Goal: Task Accomplishment & Management: Complete application form

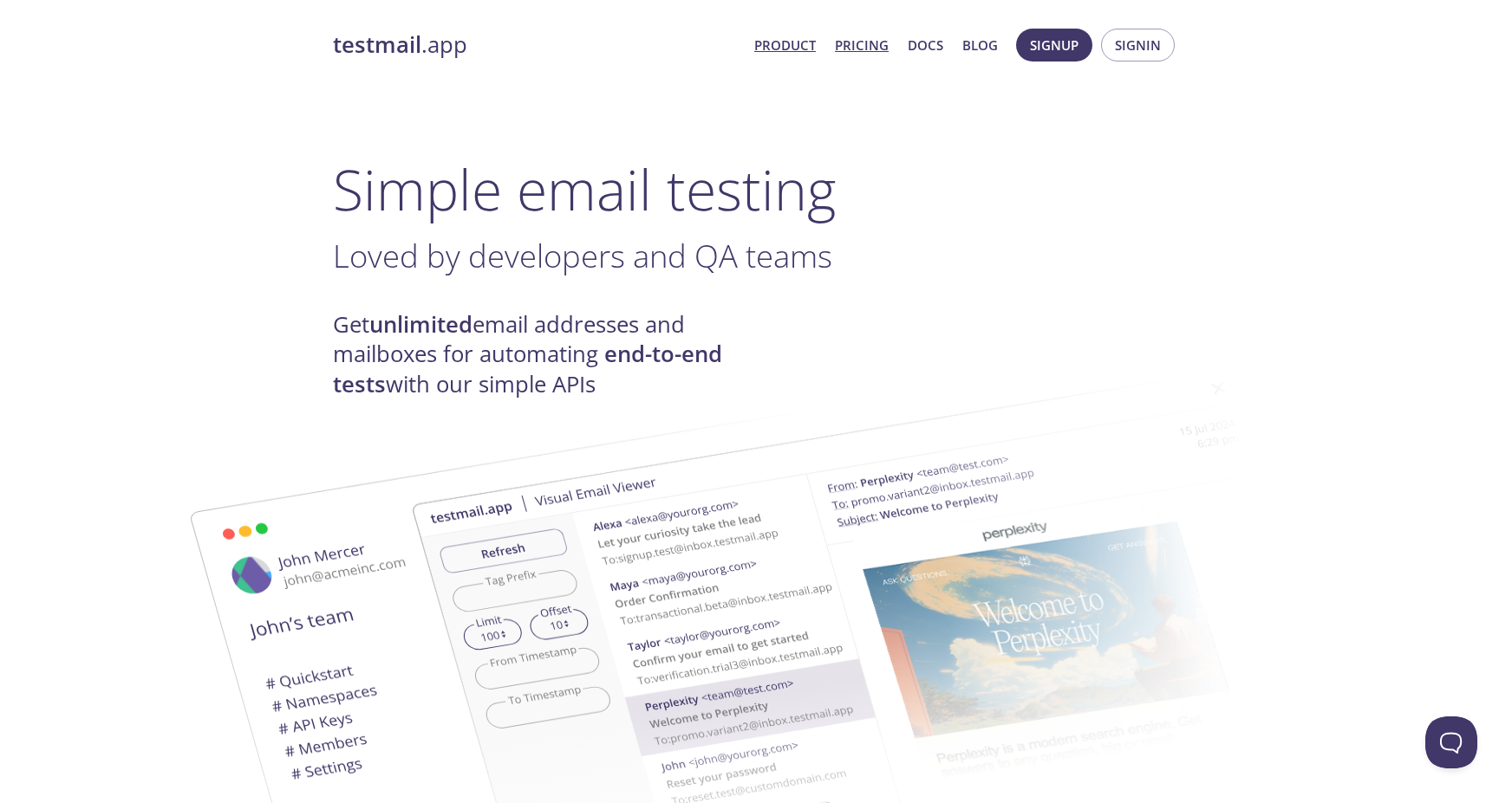
click at [871, 42] on link "Pricing" at bounding box center [862, 44] width 54 height 23
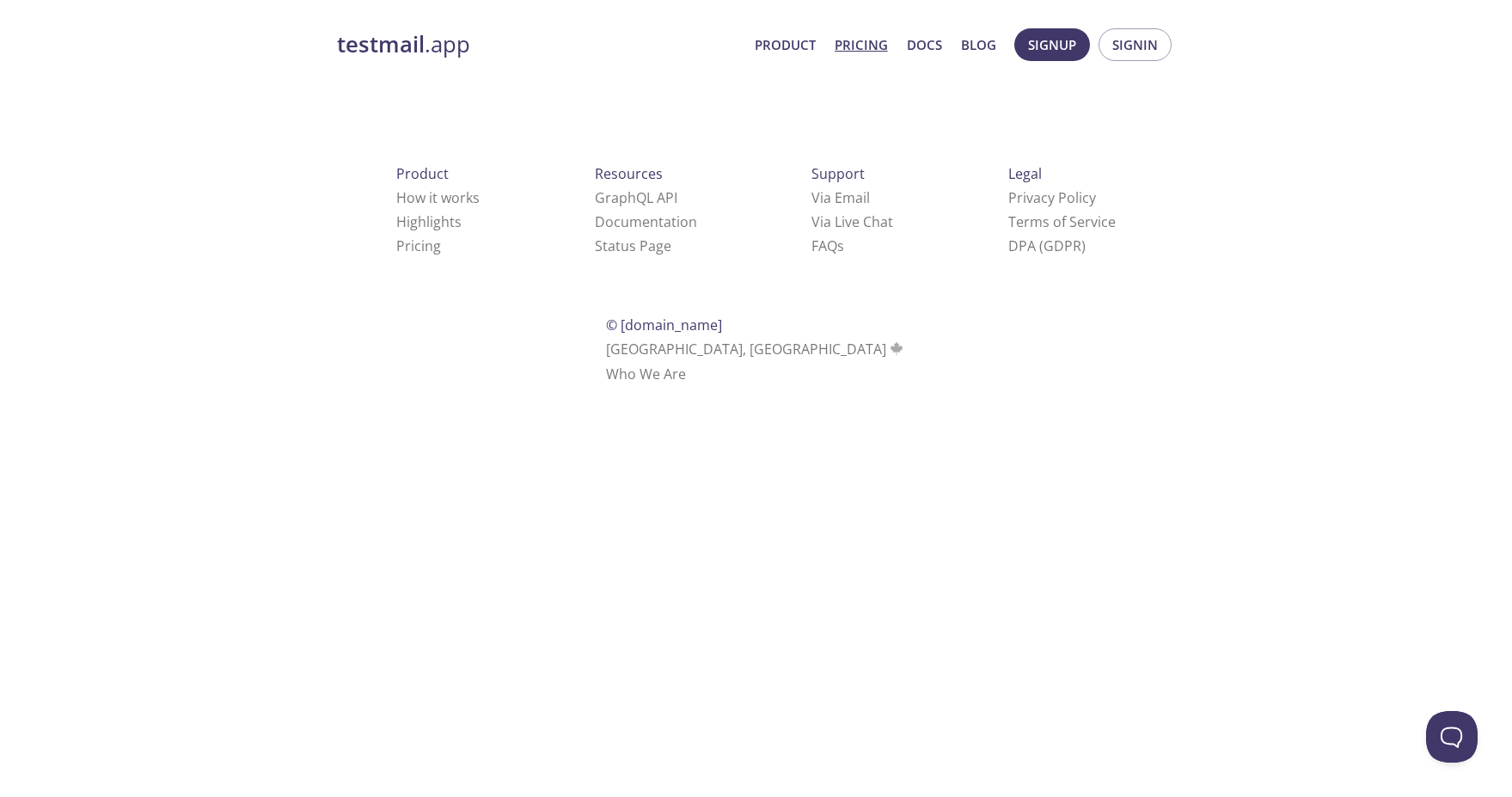
click at [849, 52] on link "Pricing" at bounding box center [861, 44] width 54 height 22
click at [397, 177] on span "Product" at bounding box center [423, 173] width 53 height 19
click at [939, 42] on link "Docs" at bounding box center [924, 44] width 35 height 22
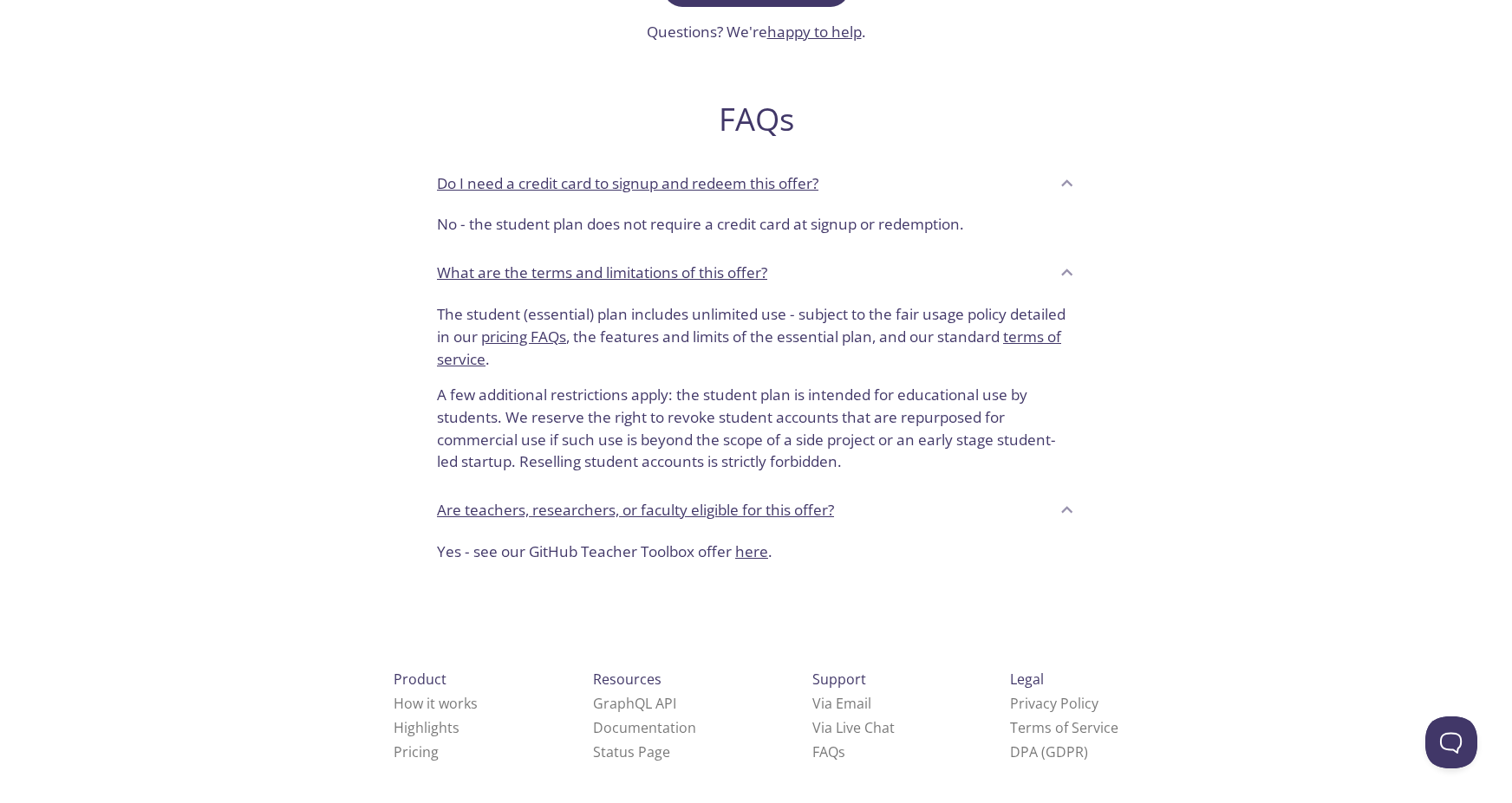
scroll to position [242, 0]
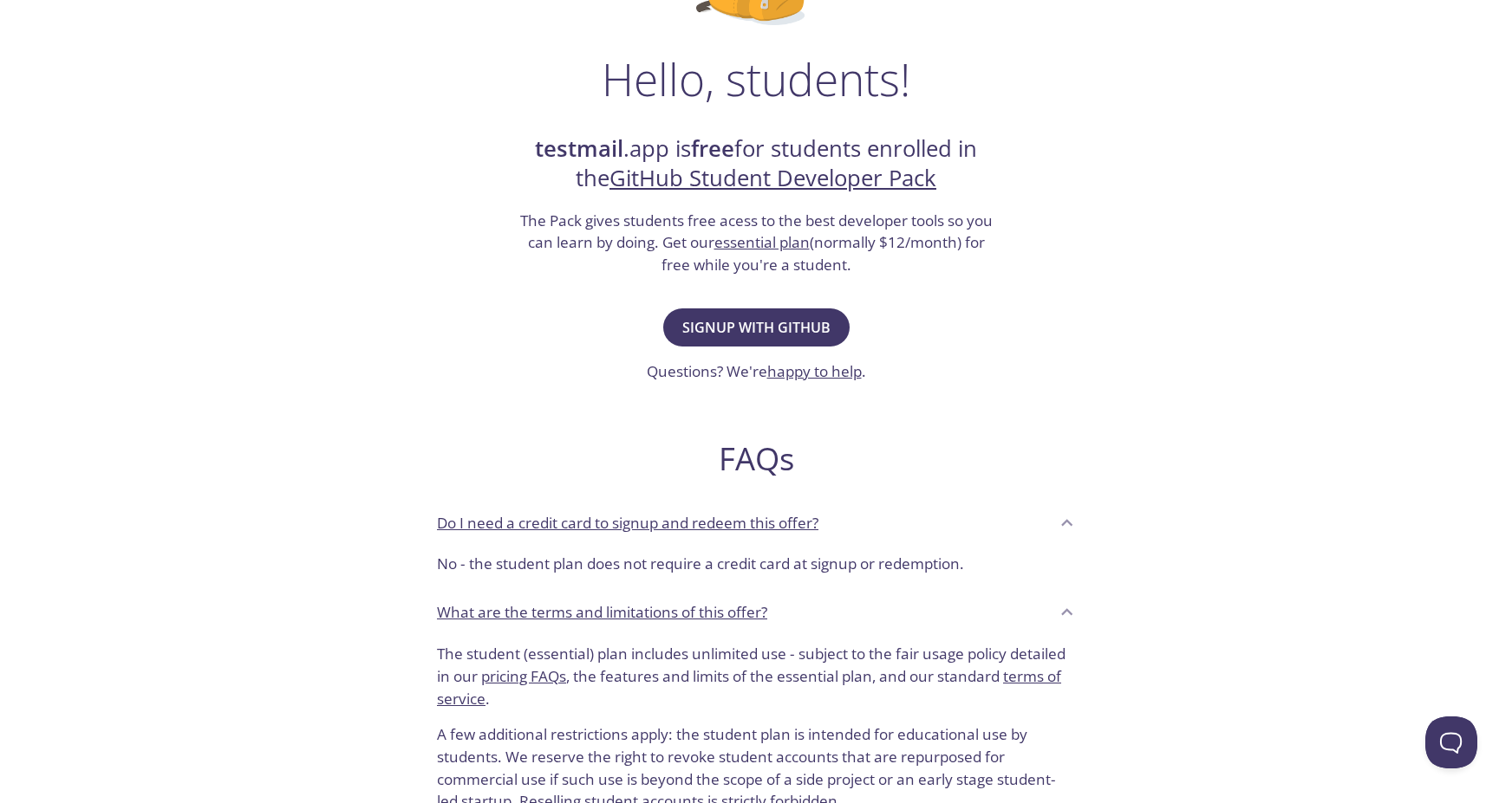
click at [1024, 517] on div "Do I need a credit card to signup and redeem this offer?" at bounding box center [743, 523] width 612 height 30
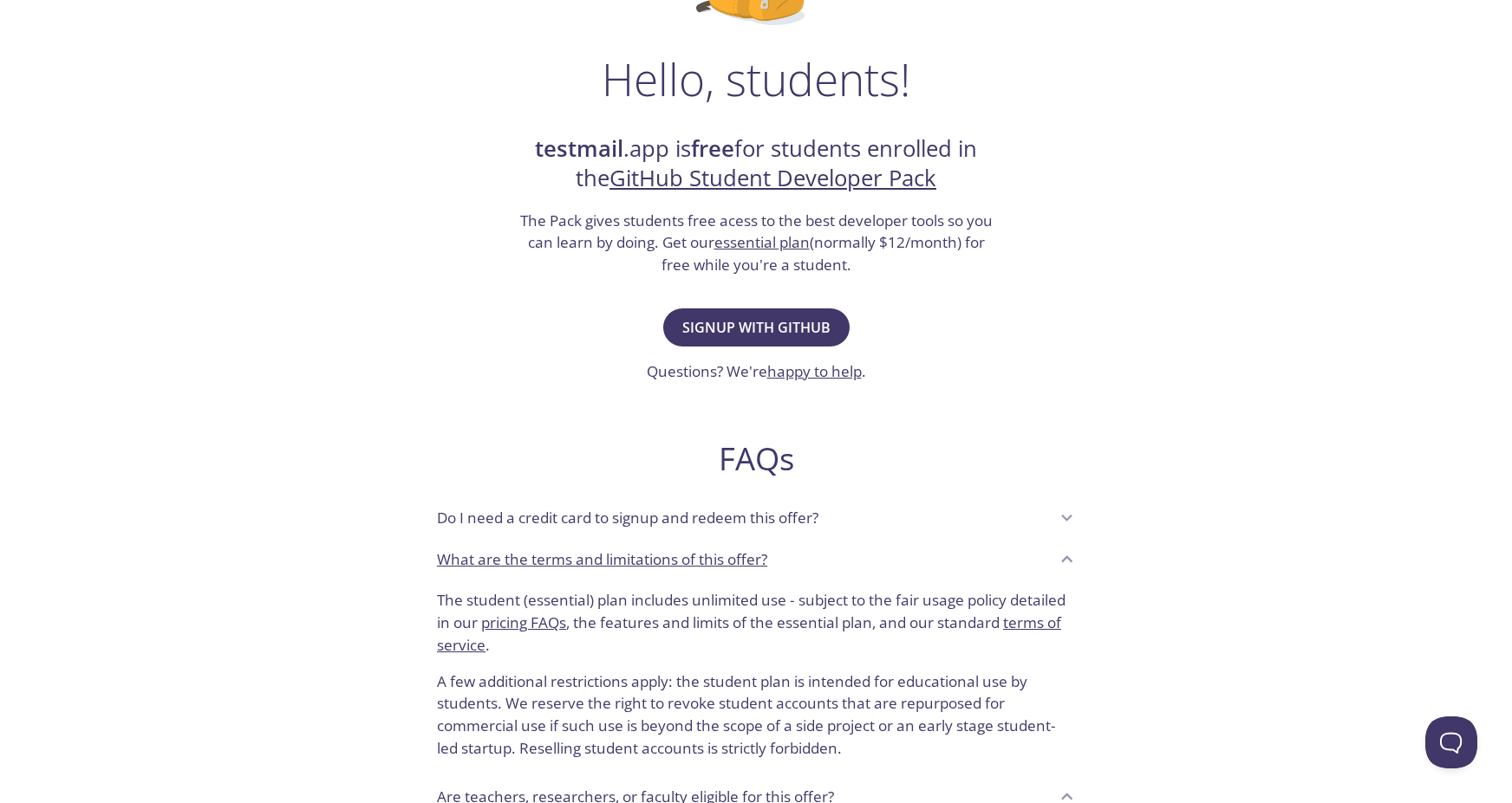
click at [1024, 517] on div "Do I need a credit card to signup and redeem this offer?" at bounding box center [743, 518] width 612 height 30
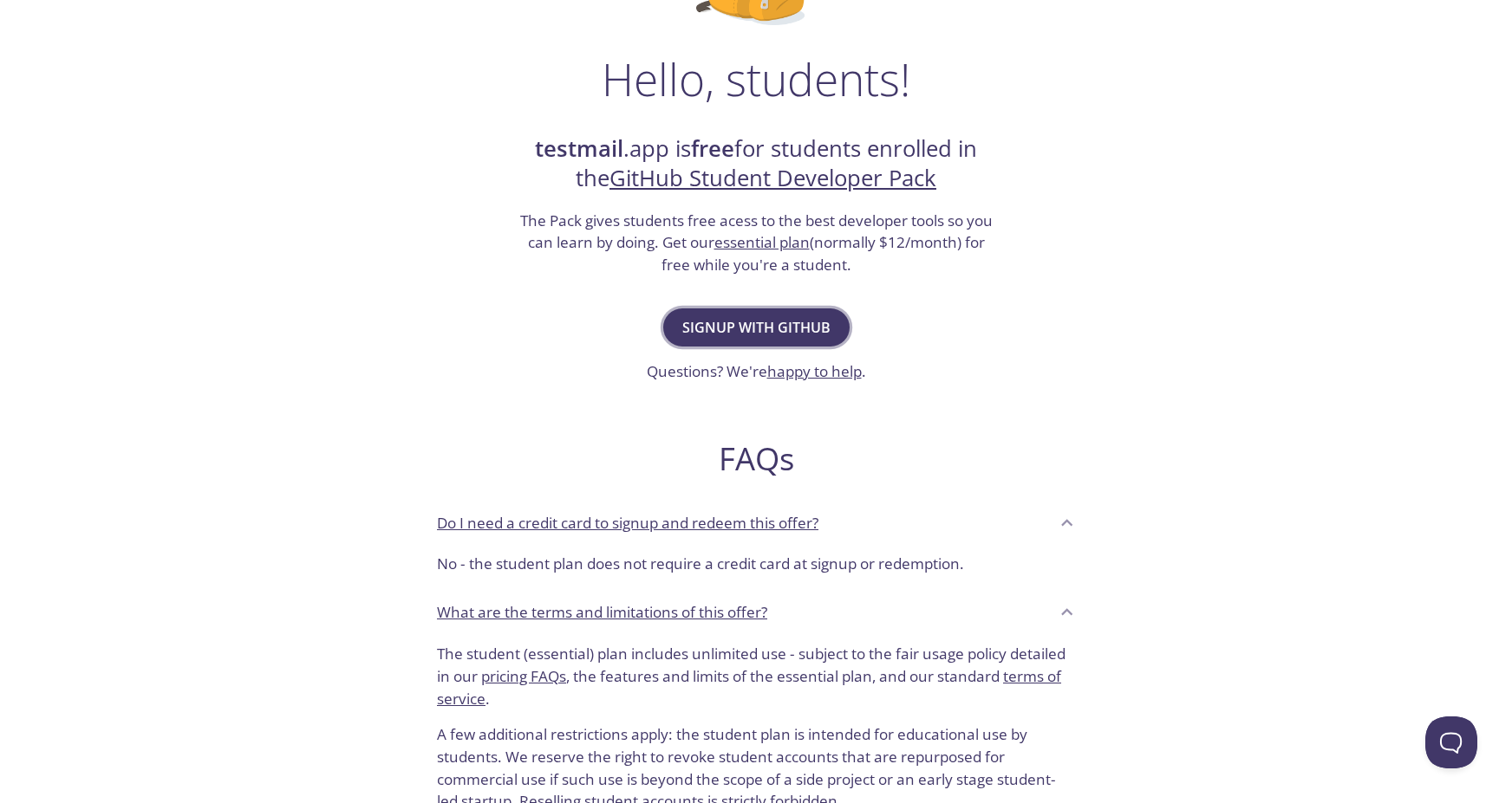
click at [768, 326] on span "Signup with GitHub" at bounding box center [756, 328] width 148 height 24
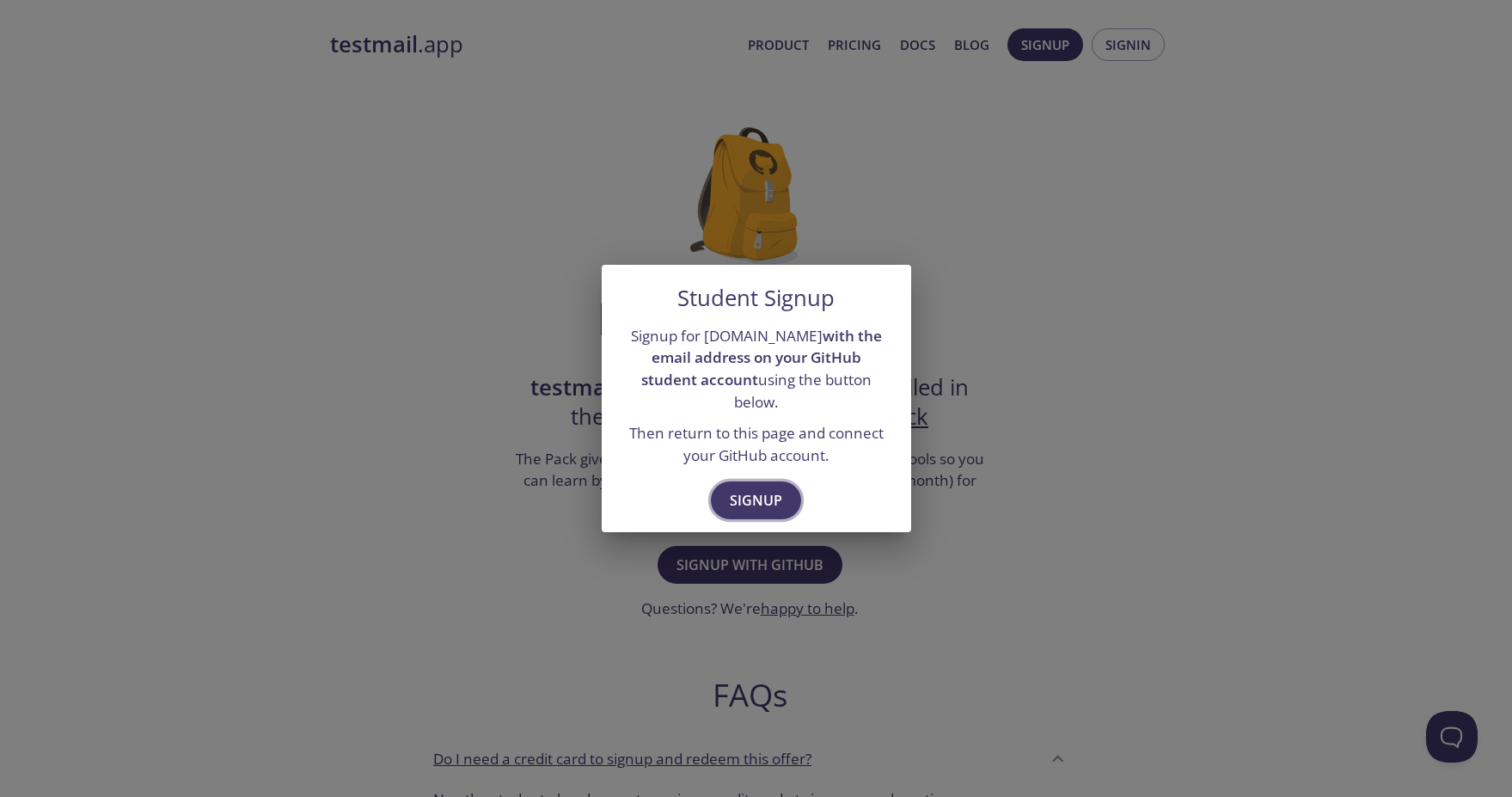
click at [768, 491] on span "Signup" at bounding box center [756, 500] width 53 height 24
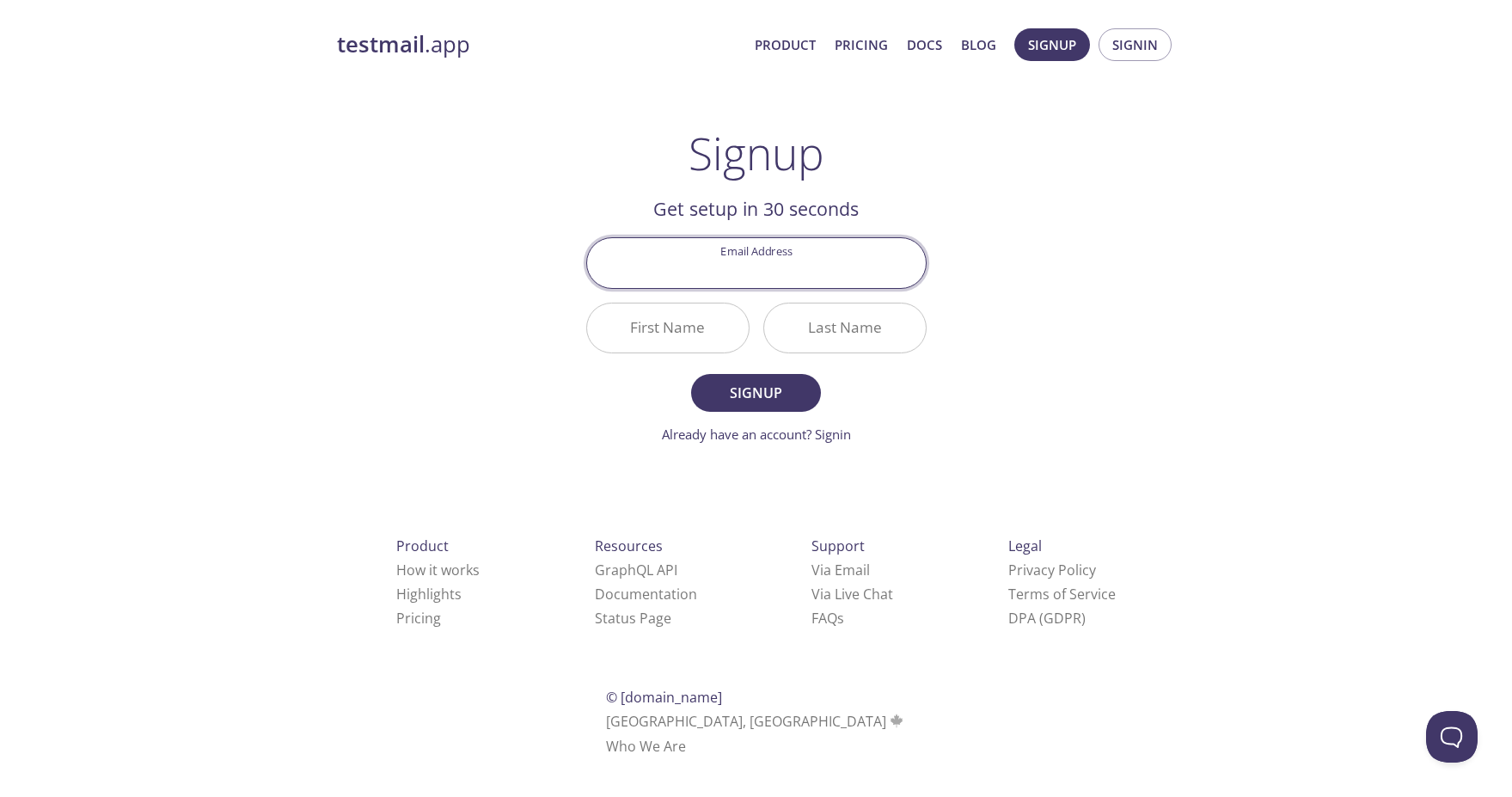
click at [772, 278] on input "Email Address" at bounding box center [756, 262] width 338 height 49
click at [773, 278] on input "Email Address" at bounding box center [756, 262] width 338 height 49
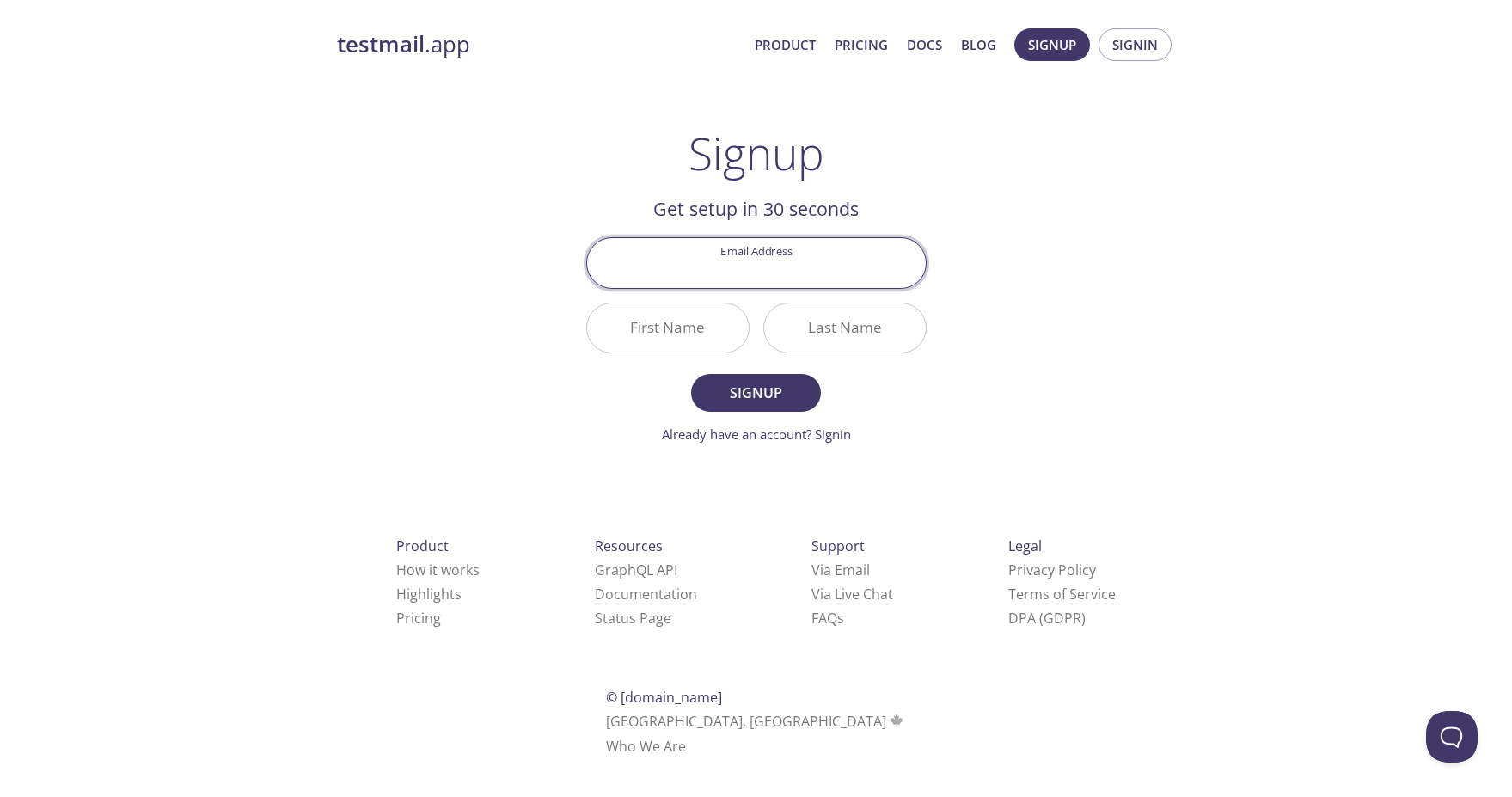
click at [773, 278] on input "Email Address" at bounding box center [756, 262] width 338 height 49
click at [978, 345] on div "testmail .app Product Pricing Docs Blog Signup Signin Signup Get setup in 30 se…" at bounding box center [756, 412] width 880 height 790
click at [1007, 308] on div "testmail .app Product Pricing Docs Blog Signup Signin Signup Get setup in 30 se…" at bounding box center [756, 412] width 880 height 790
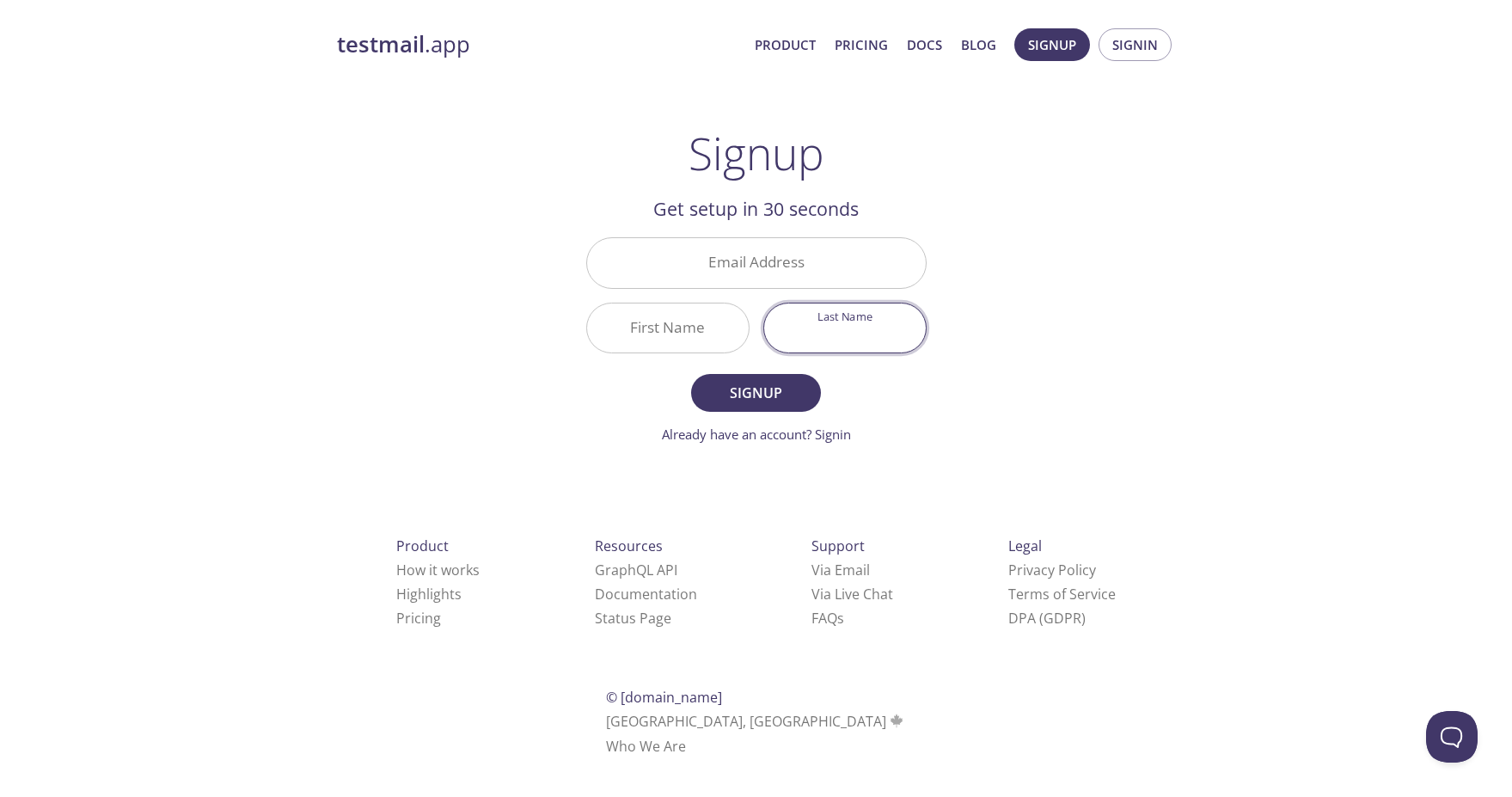
click at [757, 276] on input "Email Address" at bounding box center [756, 262] width 338 height 49
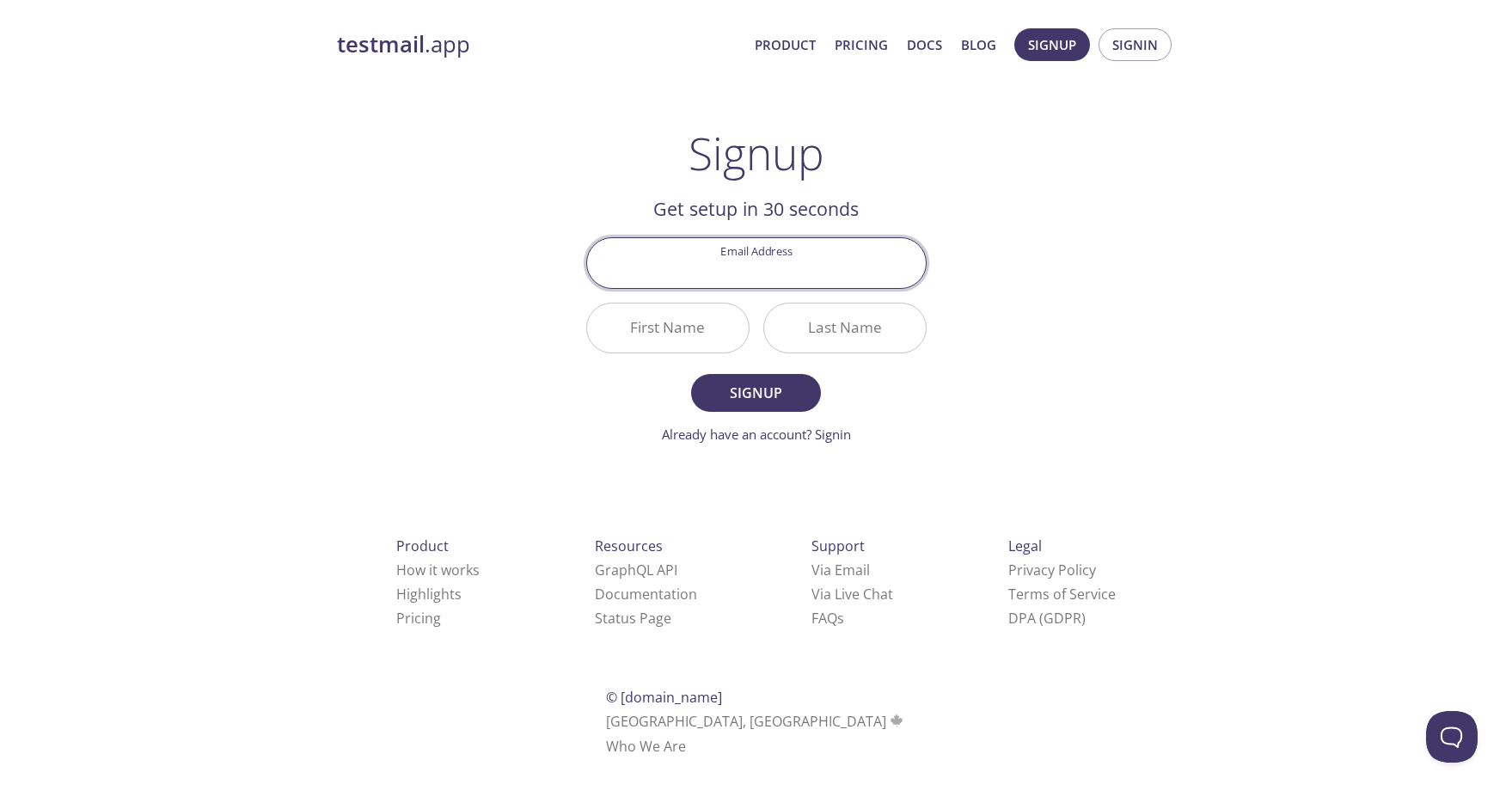
click at [738, 264] on input "Email Address" at bounding box center [756, 262] width 338 height 49
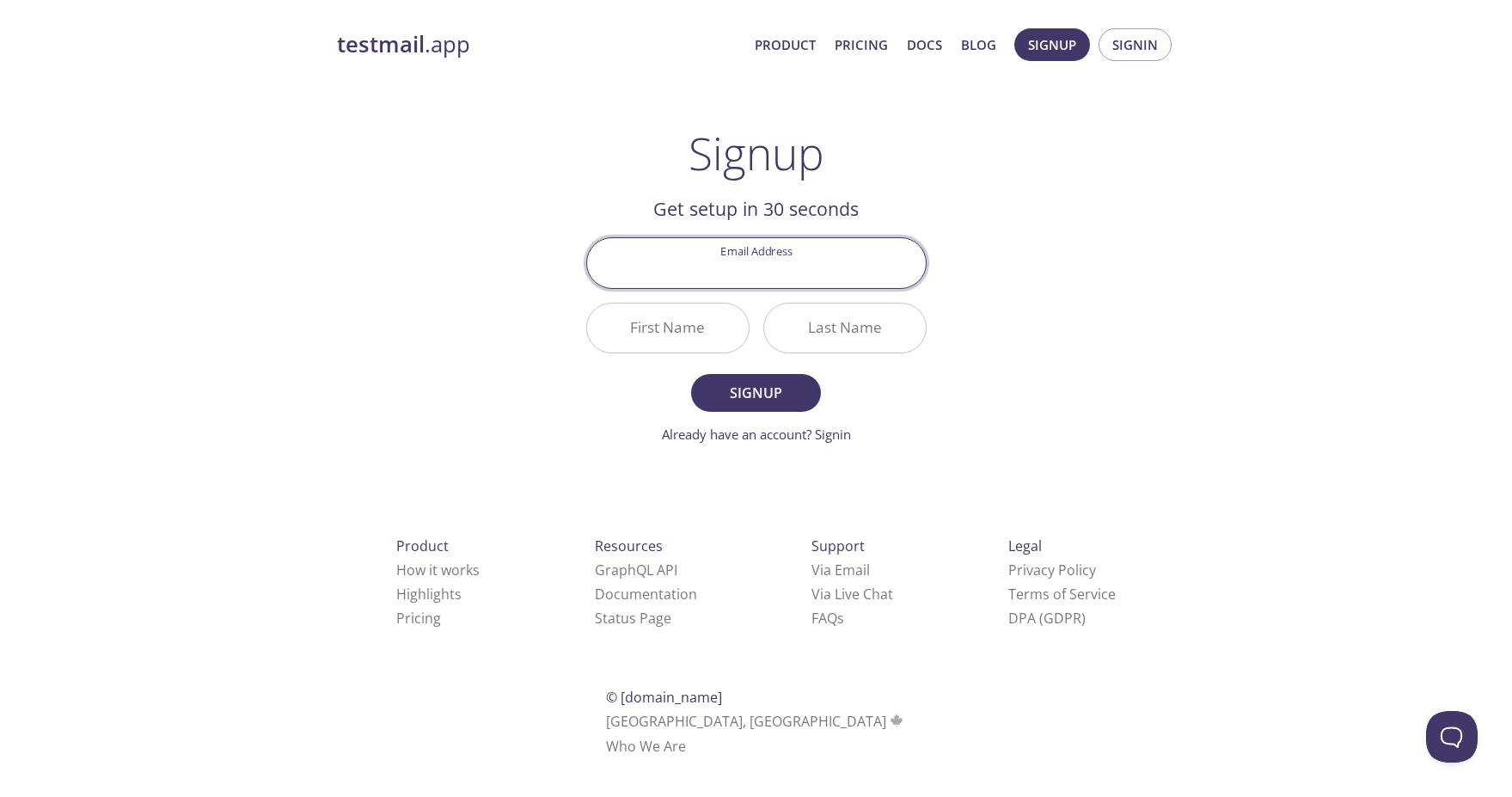
click at [738, 264] on input "Email Address" at bounding box center [756, 262] width 338 height 49
click at [833, 440] on link "Already have an account? Signin" at bounding box center [756, 433] width 189 height 17
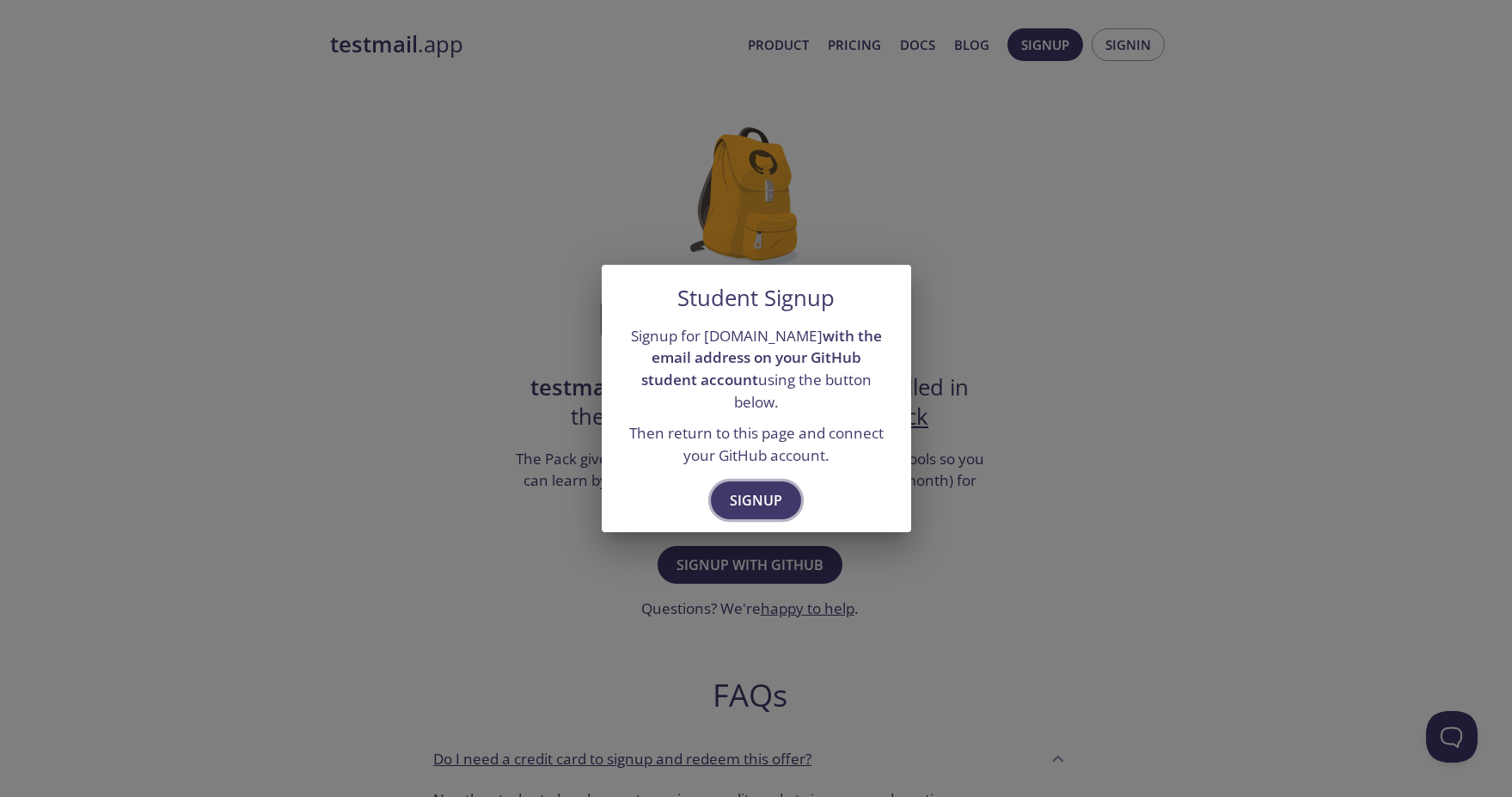
click at [754, 488] on span "Signup" at bounding box center [756, 500] width 53 height 24
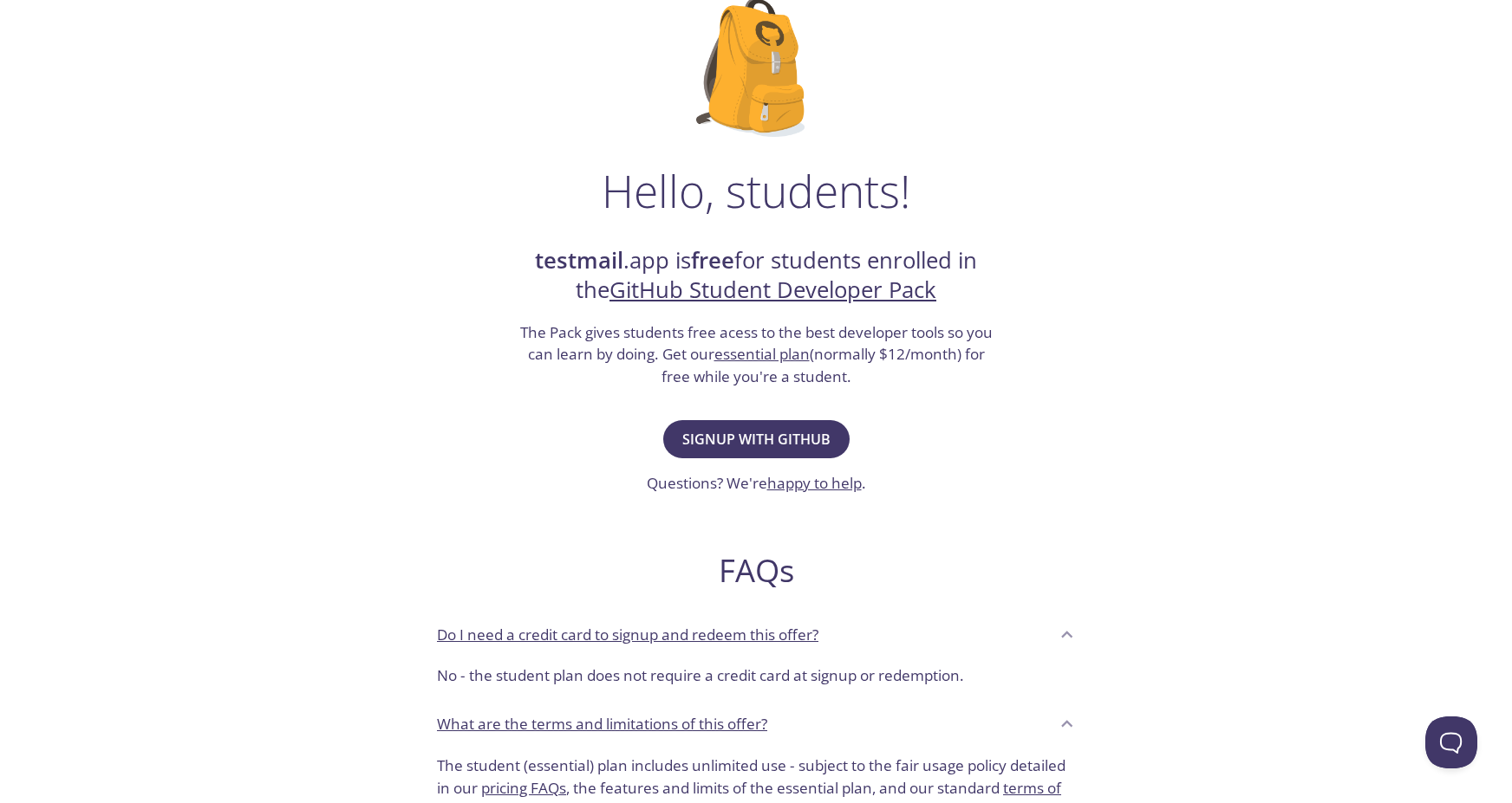
scroll to position [233, 0]
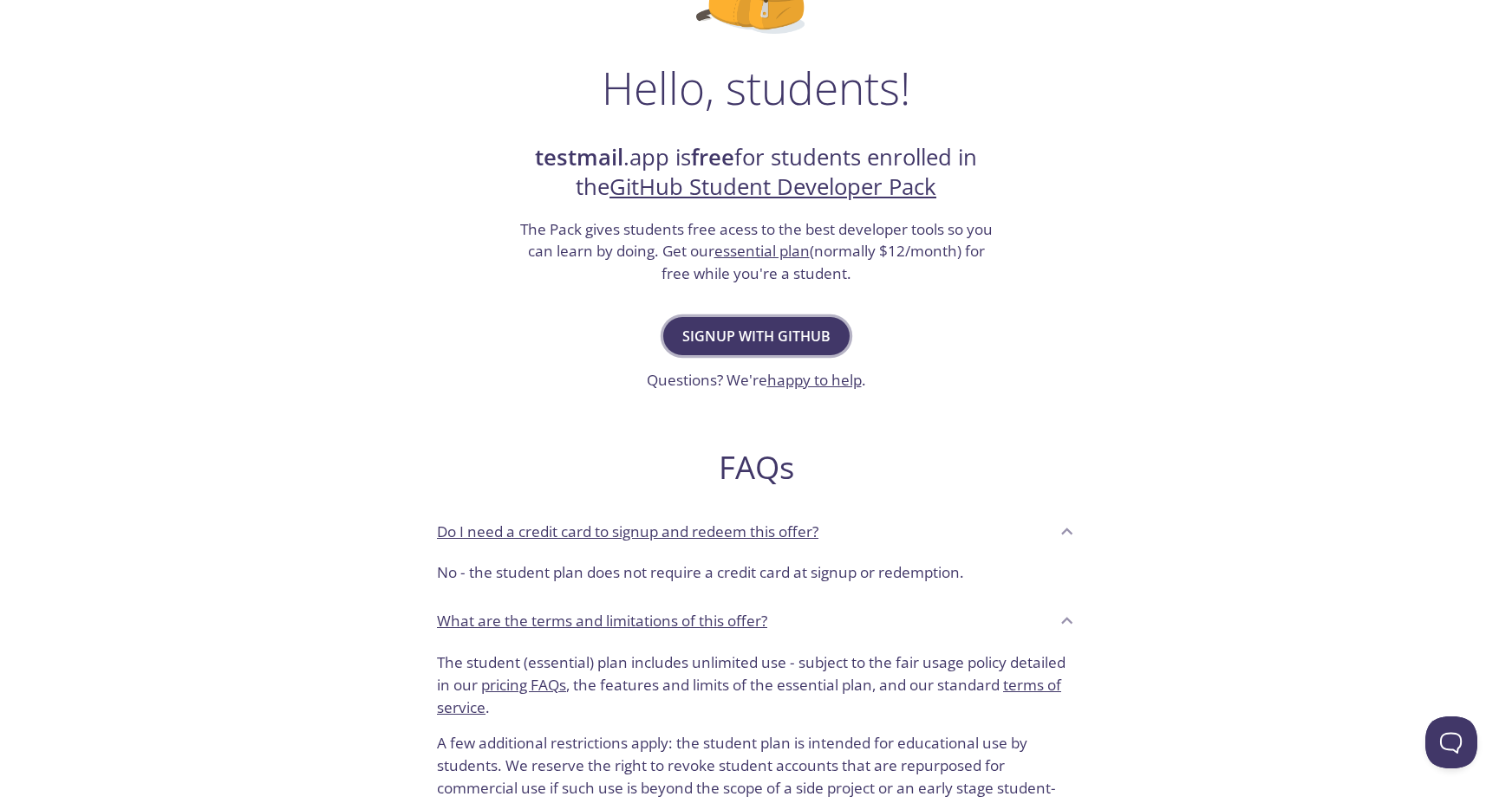
click at [783, 317] on button "Signup with GitHub" at bounding box center [756, 336] width 186 height 38
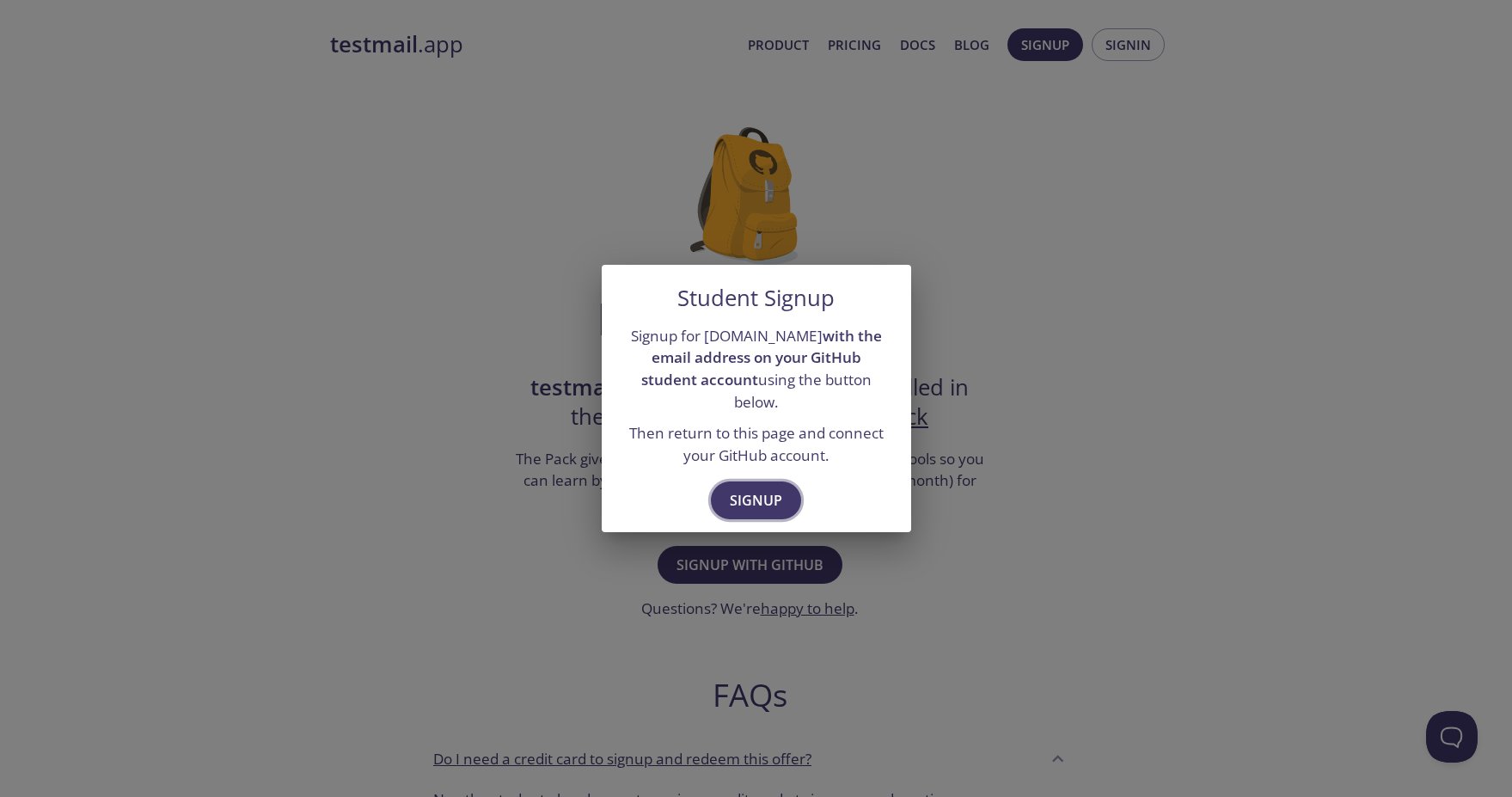
click at [755, 492] on span "Signup" at bounding box center [756, 500] width 53 height 24
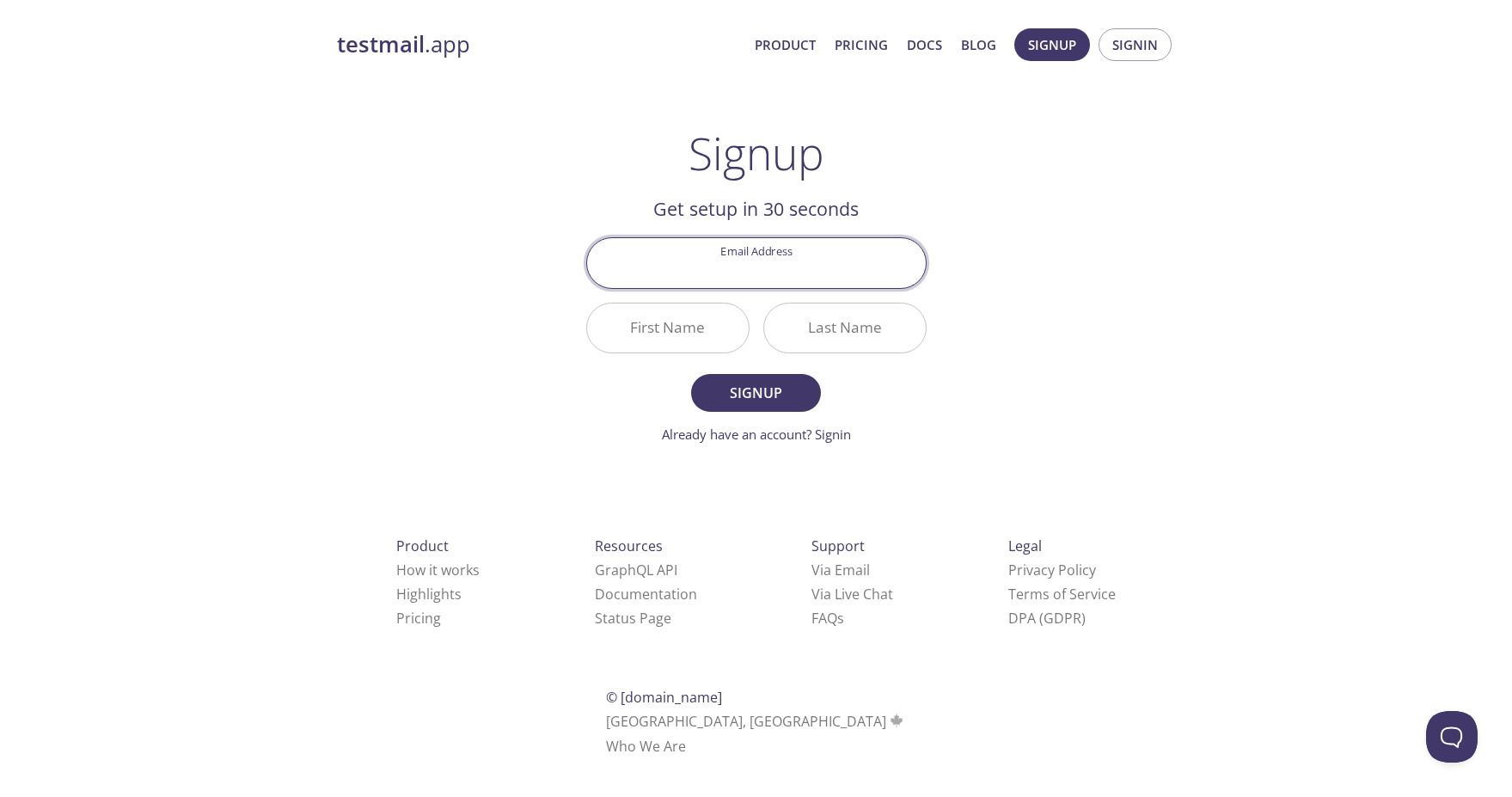
click at [755, 270] on input "Email Address" at bounding box center [756, 262] width 338 height 49
type input "[EMAIL_ADDRESS][DOMAIN_NAME]"
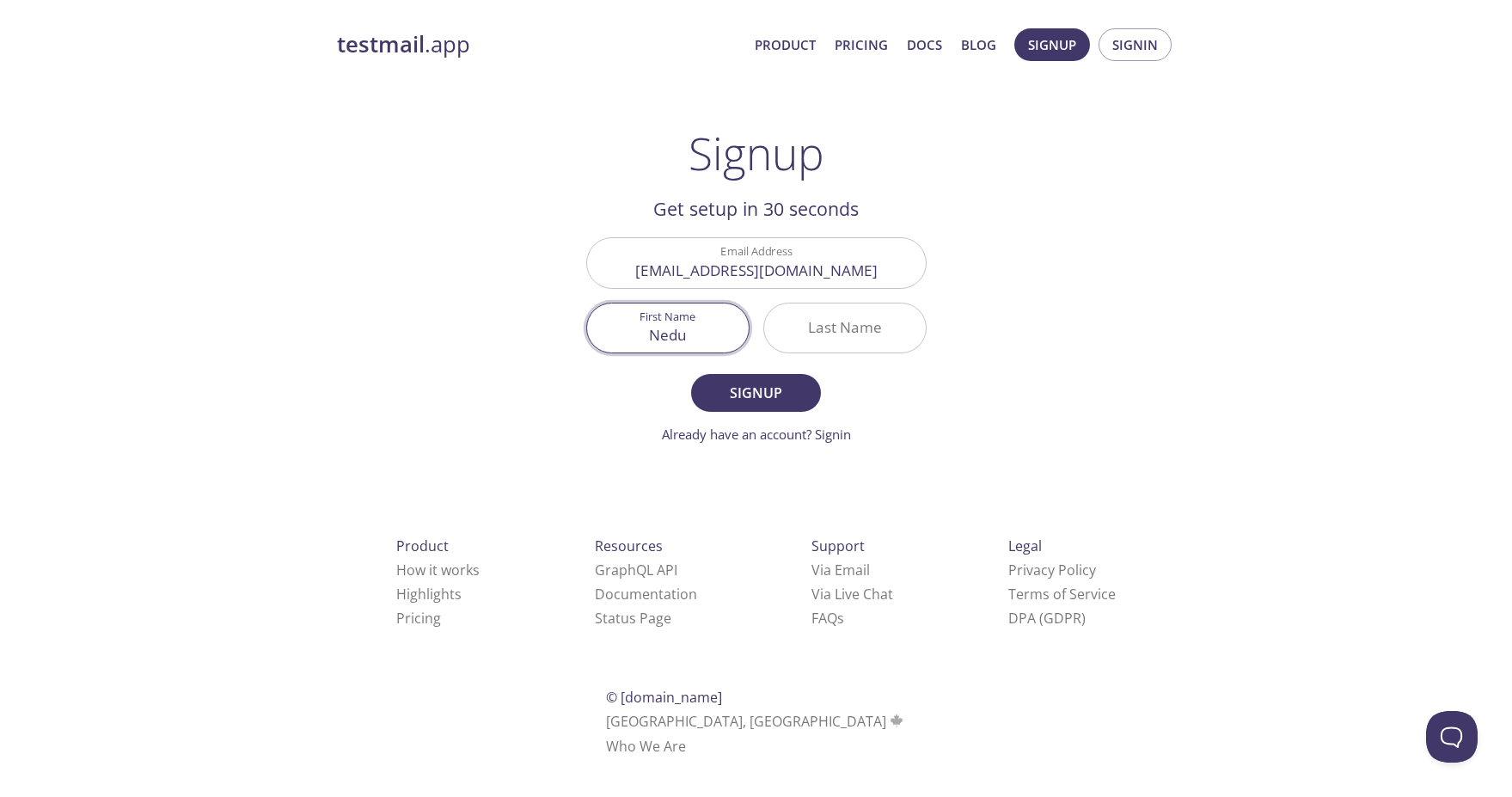
type input "Nedu"
type input "567"
click at [754, 408] on button "Signup" at bounding box center [756, 393] width 129 height 38
click at [864, 344] on input "567" at bounding box center [845, 328] width 162 height 49
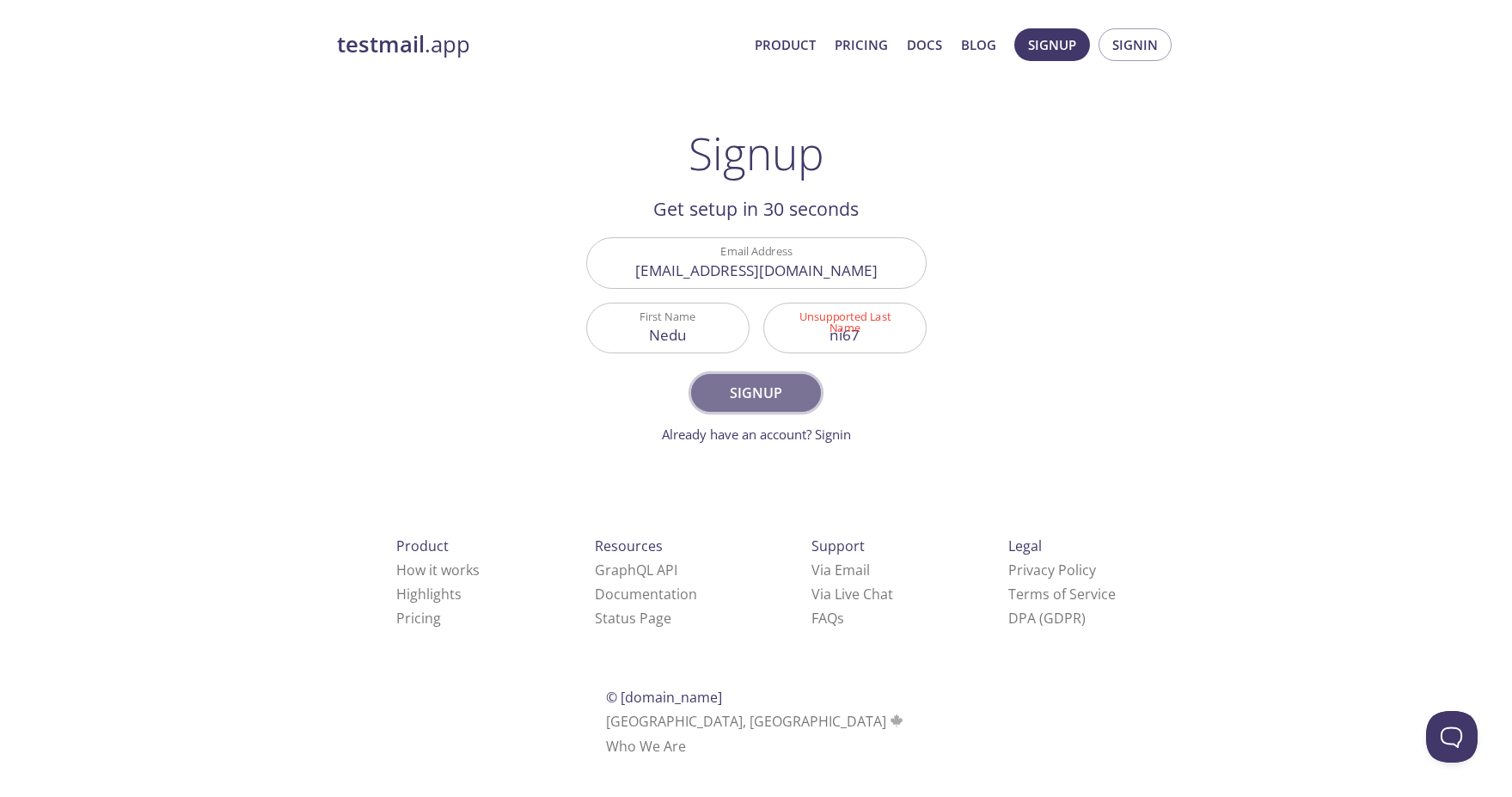
click at [761, 397] on span "Signup" at bounding box center [756, 392] width 91 height 24
click at [868, 331] on input "ni67" at bounding box center [845, 328] width 162 height 49
type input "ni"
click at [854, 370] on form "Email Address [EMAIL_ADDRESS][DOMAIN_NAME] First Name [PERSON_NAME] Last Name n…" at bounding box center [756, 340] width 340 height 206
click at [752, 407] on button "Signup" at bounding box center [756, 393] width 129 height 38
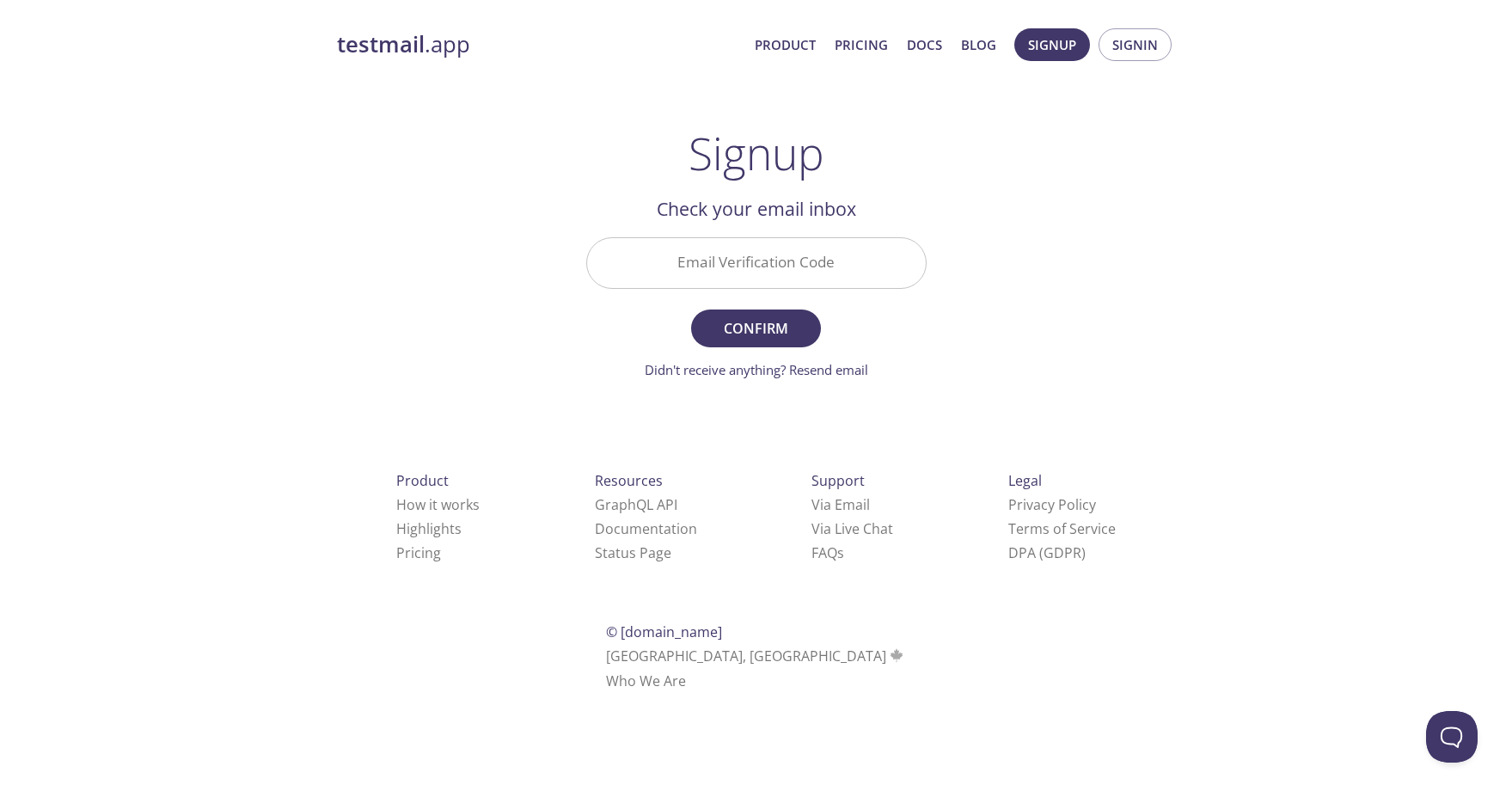
click at [742, 263] on input "Email Verification Code" at bounding box center [756, 262] width 338 height 49
paste input "7ZRKNC3"
type input "7ZRKNC3"
click at [783, 336] on span "Confirm" at bounding box center [756, 328] width 91 height 24
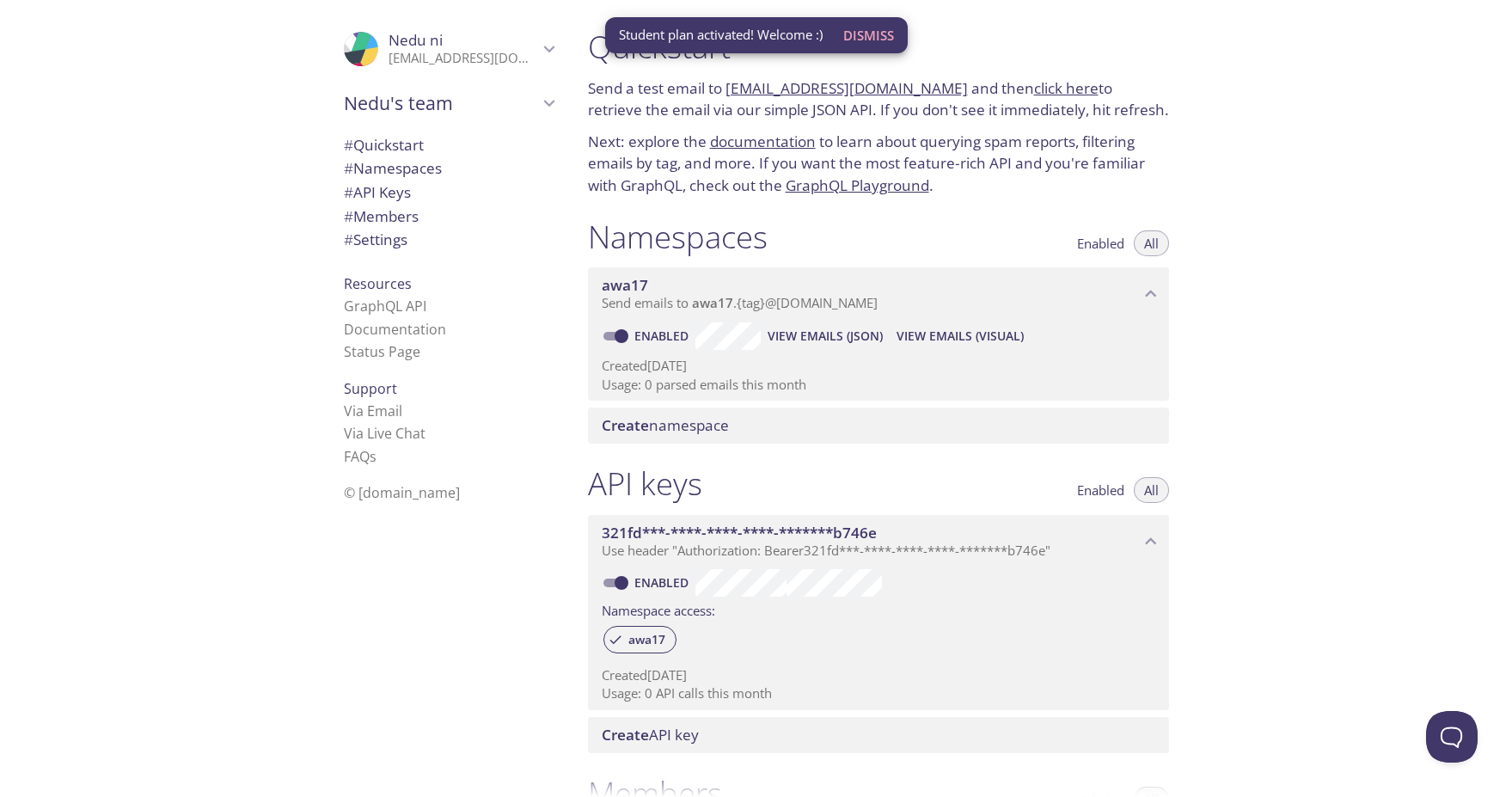
click at [869, 36] on span "Dismiss" at bounding box center [868, 35] width 51 height 22
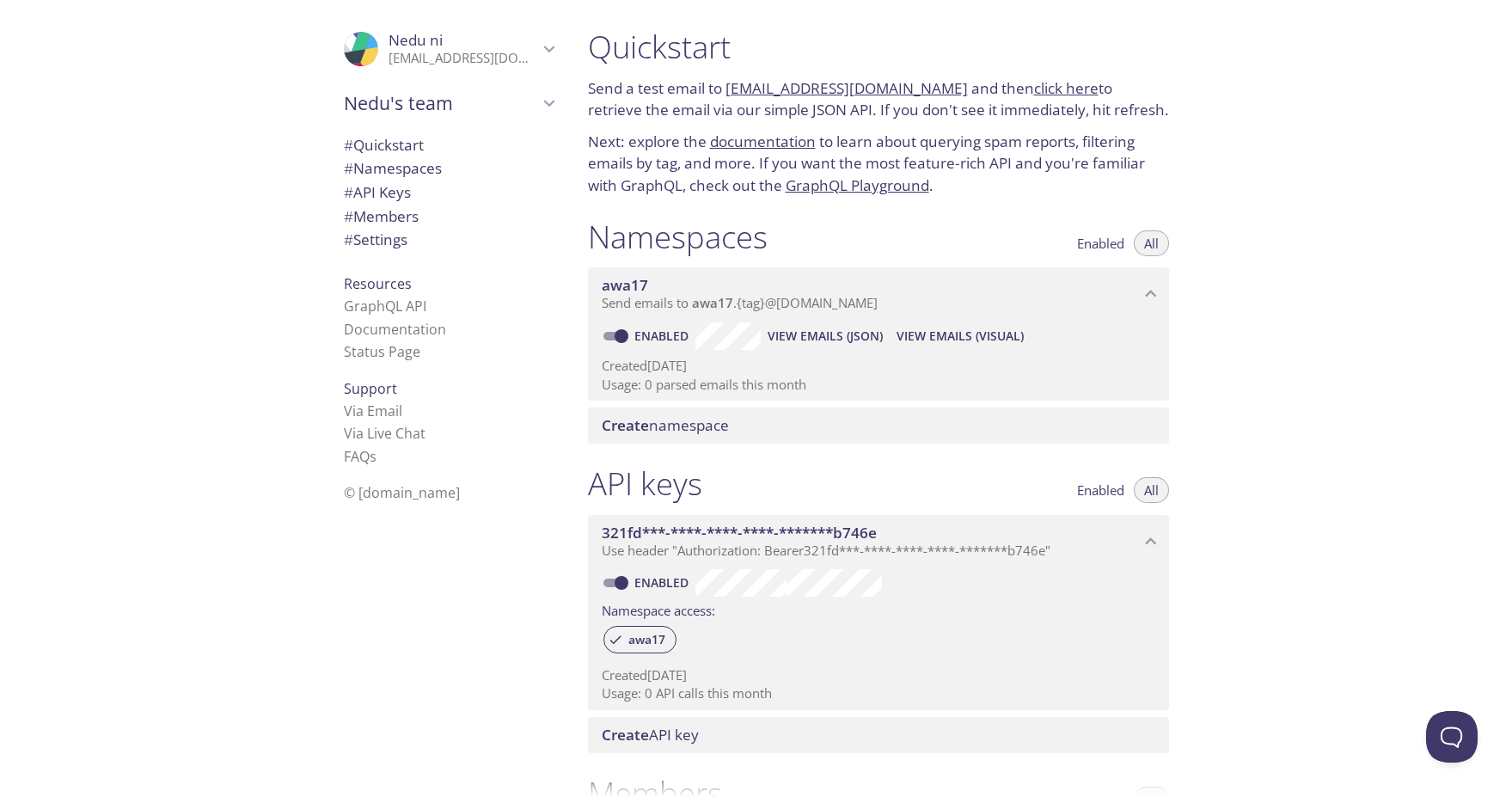
click at [854, 92] on link "awa17.test@inbox.testmail.app" at bounding box center [846, 88] width 243 height 20
